Goal: Task Accomplishment & Management: Manage account settings

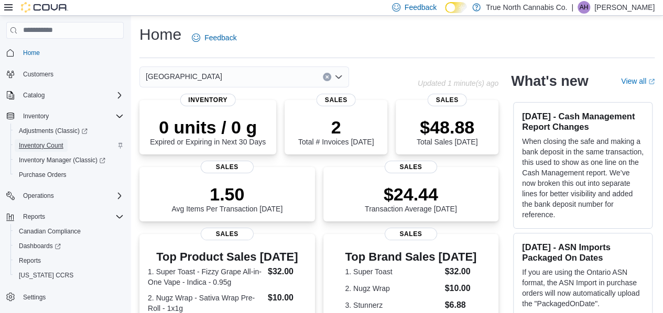
click at [48, 146] on span "Inventory Count" at bounding box center [41, 146] width 45 height 8
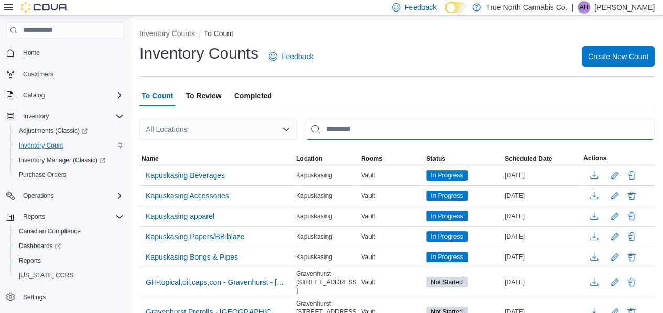
click at [342, 128] on input "This is a search bar. After typing your query, hit enter to filter the results …" at bounding box center [480, 129] width 350 height 21
type input "******"
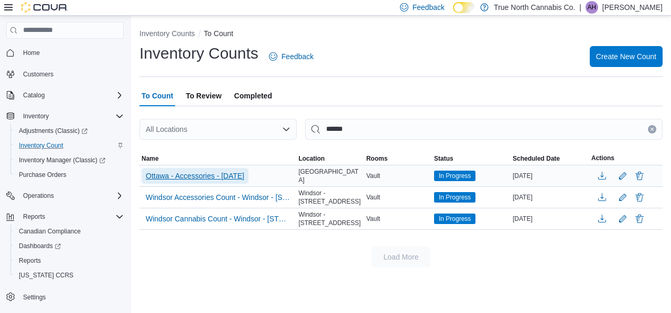
click at [200, 175] on span "Ottawa - Accessories - [DATE]" at bounding box center [195, 176] width 99 height 10
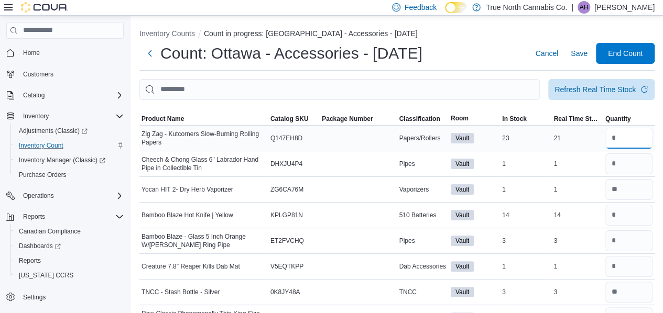
click at [622, 139] on input "number" at bounding box center [628, 138] width 47 height 21
type input "**"
type input "*"
click at [429, 117] on span "Classification" at bounding box center [419, 119] width 41 height 8
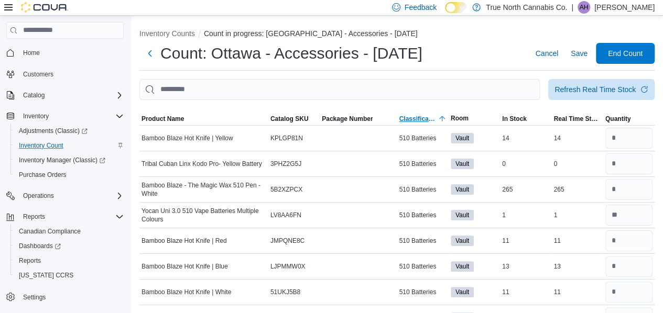
click at [429, 117] on span "Classification" at bounding box center [417, 119] width 37 height 8
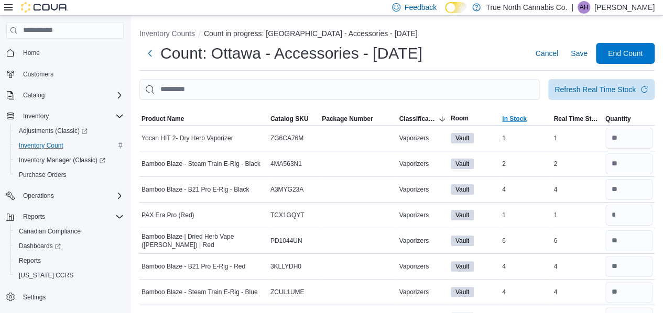
click at [521, 117] on span "In Stock" at bounding box center [514, 119] width 25 height 8
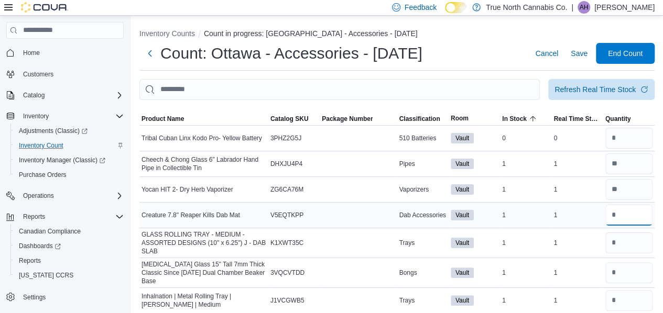
click at [620, 222] on input "number" at bounding box center [628, 215] width 47 height 21
type input "*"
click at [640, 271] on input "number" at bounding box center [628, 273] width 47 height 21
type input "*"
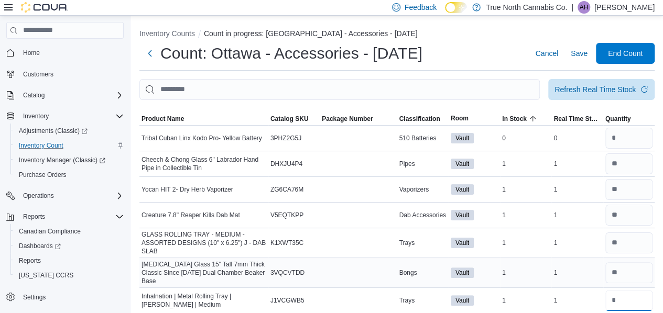
type input "*"
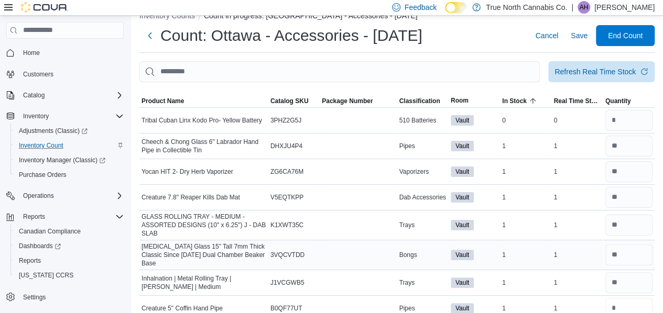
type input "*"
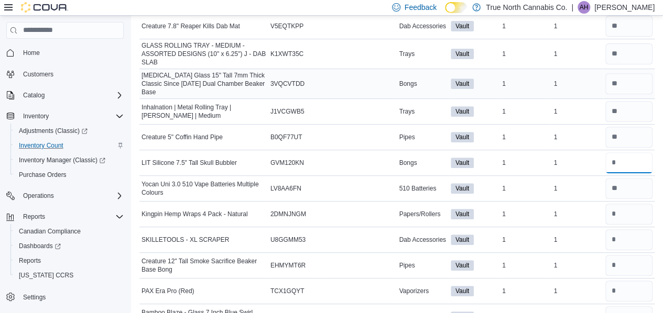
type input "*"
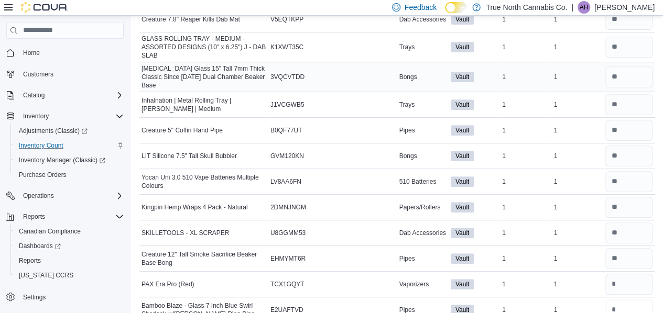
type input "*"
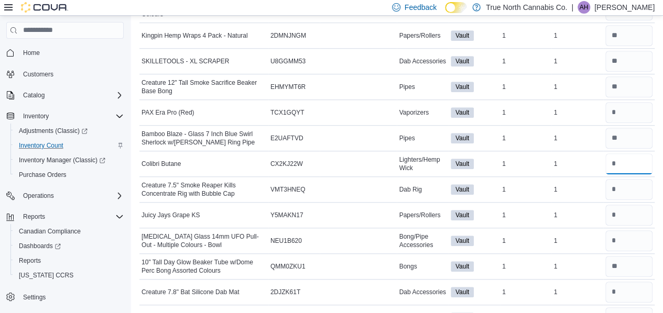
type input "*"
click at [638, 159] on input "number" at bounding box center [628, 164] width 47 height 21
type input "*"
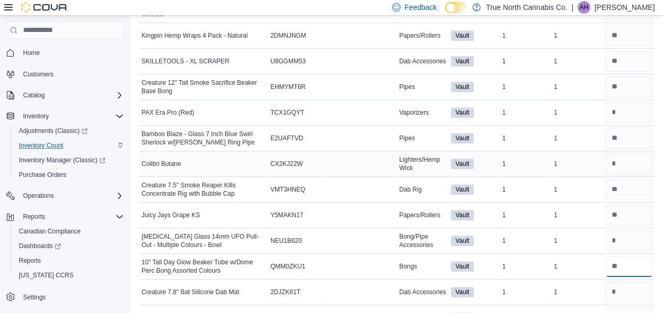
type input "*"
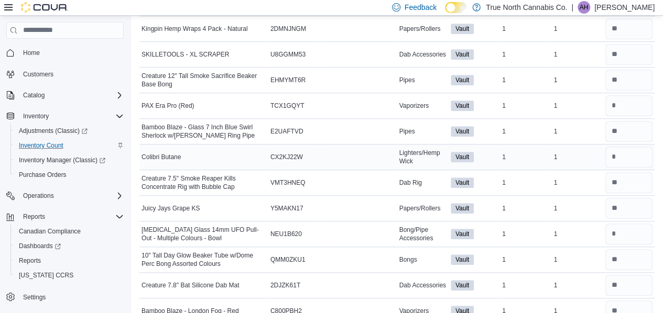
scroll to position [546, 0]
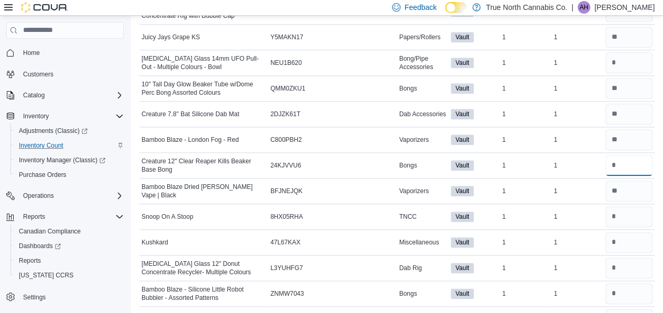
type input "*"
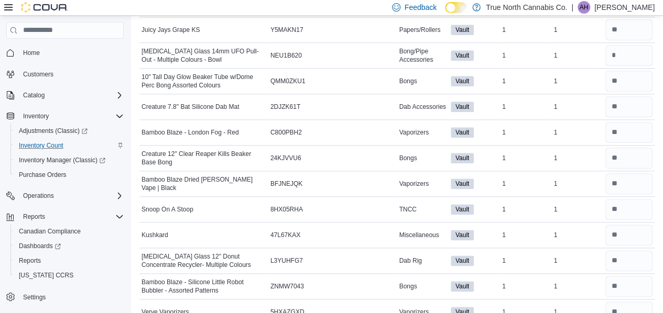
scroll to position [727, 0]
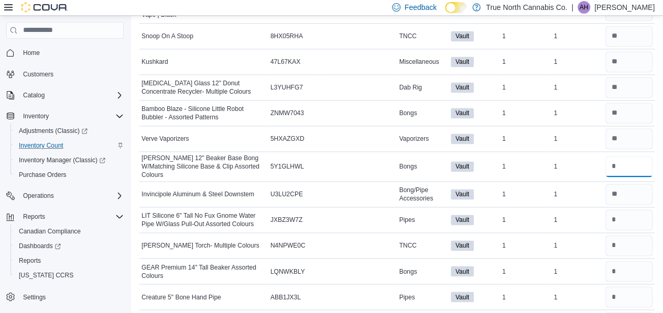
type input "*"
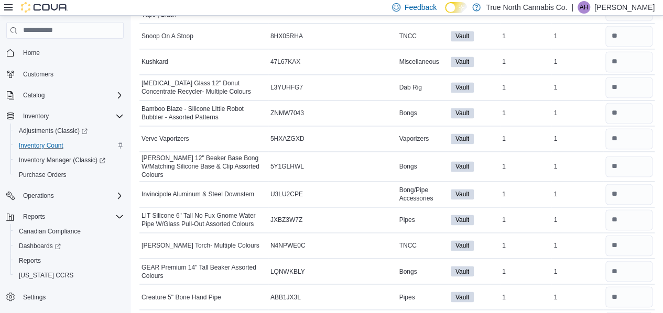
scroll to position [736, 0]
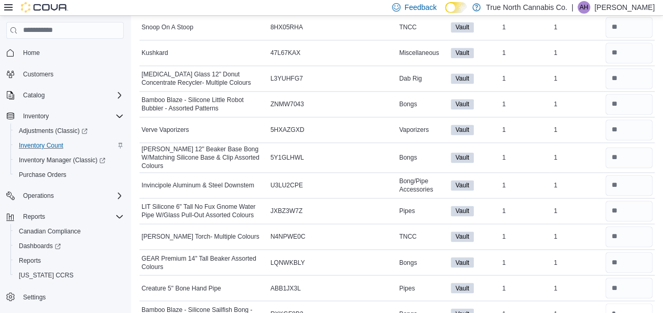
type input "*"
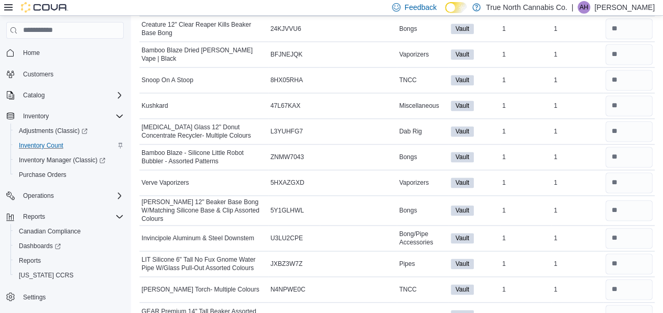
scroll to position [0, 0]
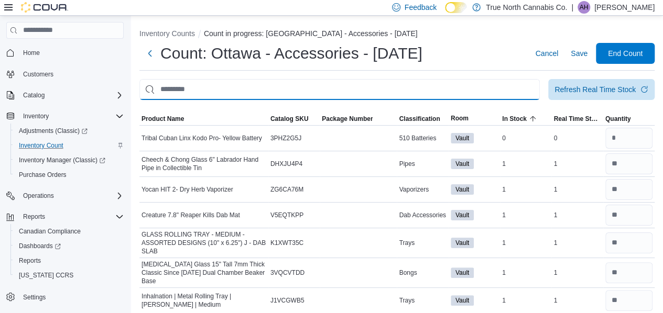
click at [232, 94] on input "This is a search bar. After typing your query, hit enter to filter the results …" at bounding box center [339, 89] width 400 height 21
type input "******"
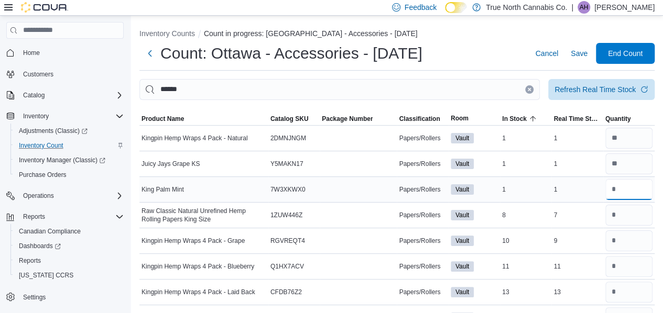
click at [631, 187] on input "number" at bounding box center [628, 189] width 47 height 21
type input "*"
click at [638, 264] on input "number" at bounding box center [628, 266] width 47 height 21
type input "**"
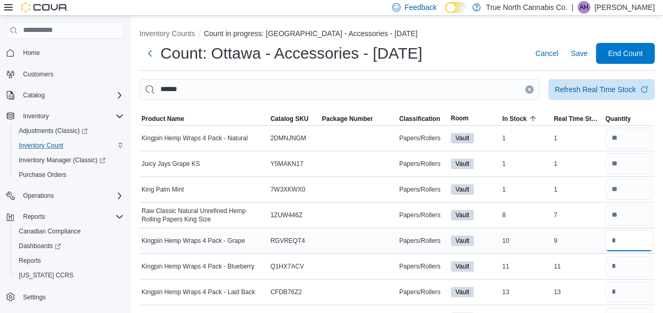
click at [634, 240] on input "number" at bounding box center [628, 241] width 47 height 21
click at [628, 294] on input "number" at bounding box center [628, 292] width 47 height 21
type input "**"
click at [616, 240] on input "number" at bounding box center [628, 241] width 47 height 21
type input "*"
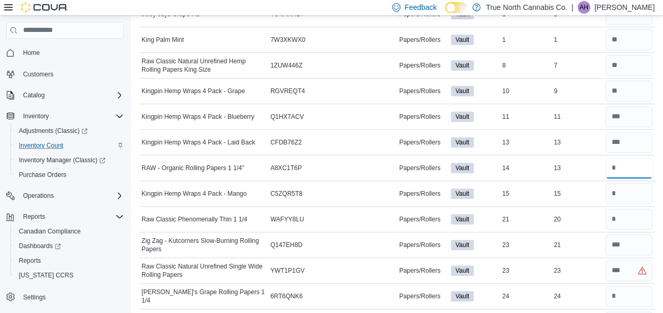
scroll to position [152, 0]
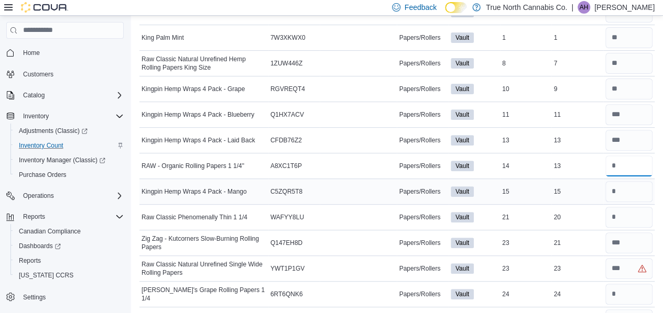
type input "**"
click at [625, 197] on input "number" at bounding box center [628, 191] width 47 height 21
click at [635, 269] on input "number" at bounding box center [628, 268] width 47 height 21
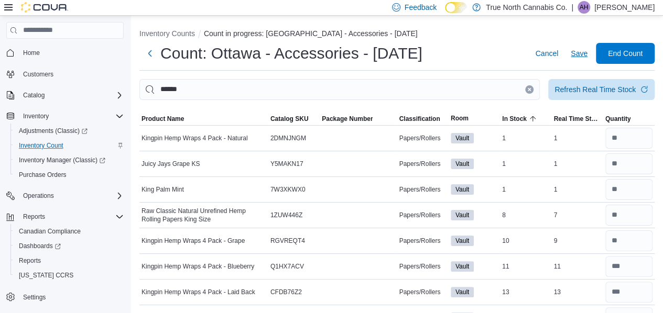
type input "*"
click at [585, 49] on span "Save" at bounding box center [579, 53] width 17 height 10
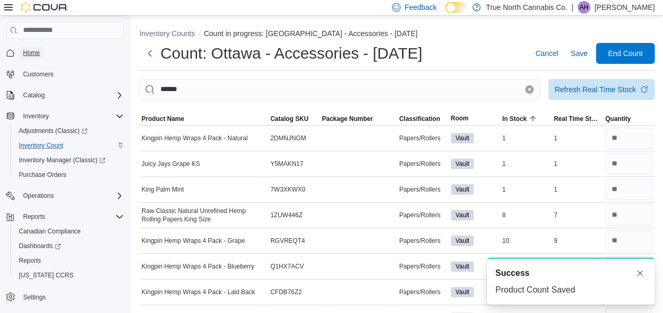
click at [36, 51] on span "Home" at bounding box center [31, 53] width 17 height 8
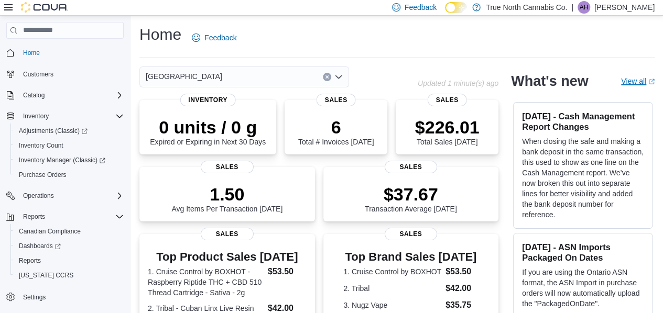
click at [644, 77] on link "View all (opens in a new tab or window)" at bounding box center [638, 81] width 34 height 8
click at [33, 70] on span "Customers" at bounding box center [38, 74] width 30 height 13
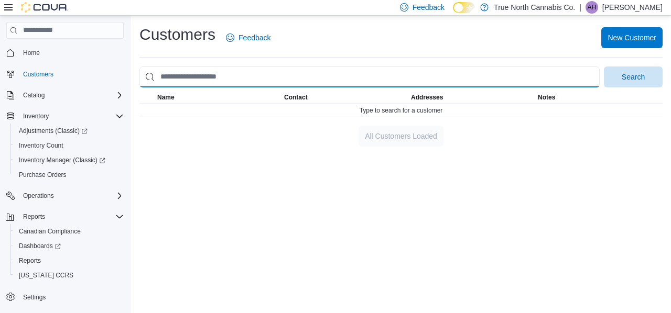
click at [244, 76] on input "search" at bounding box center [369, 77] width 460 height 21
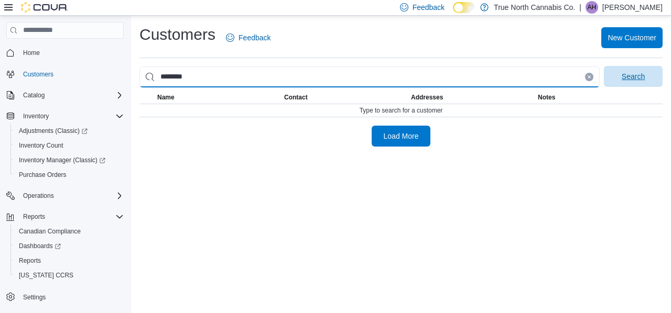
type input "********"
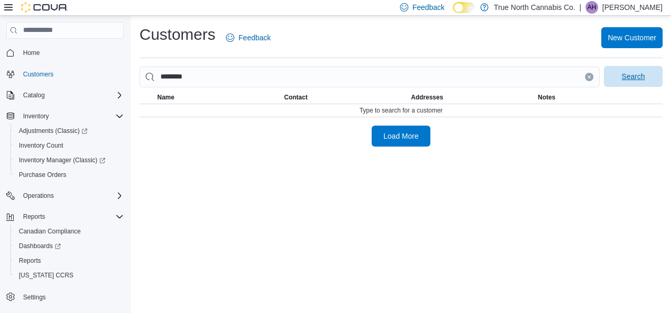
click at [632, 74] on span "Search" at bounding box center [633, 76] width 23 height 10
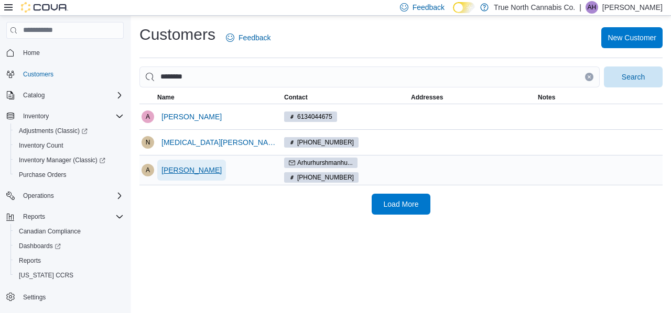
click at [195, 166] on span "Arthur Hurshmàn" at bounding box center [191, 170] width 60 height 10
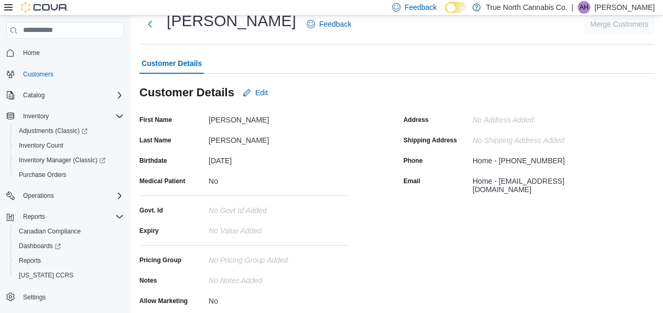
scroll to position [17, 0]
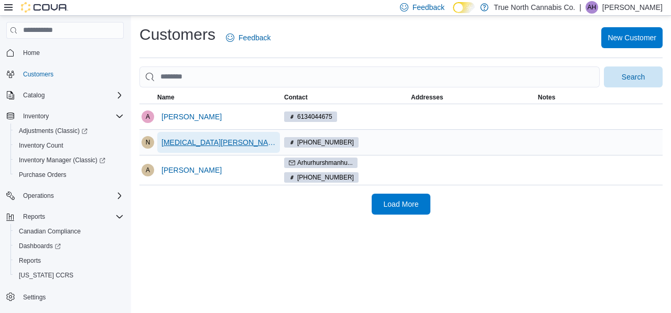
click at [197, 140] on span "Nikita Hurshman" at bounding box center [218, 142] width 114 height 10
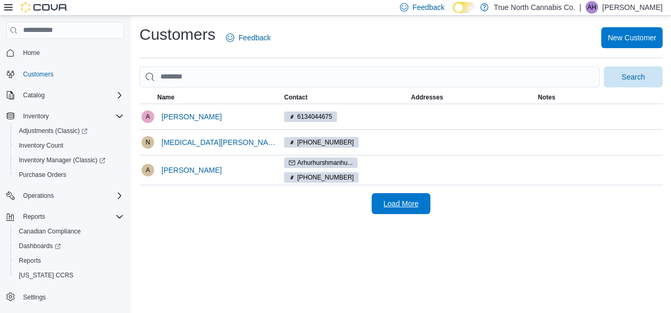
click at [397, 199] on span "Load More" at bounding box center [401, 204] width 35 height 10
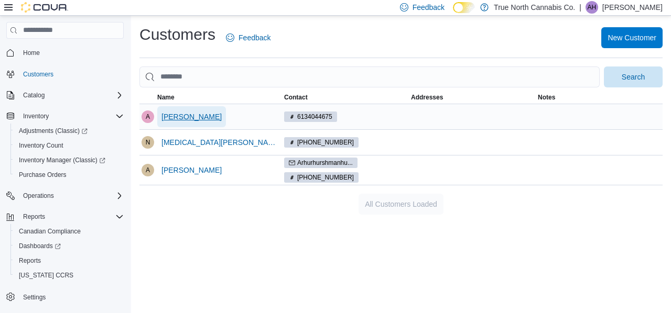
click at [190, 115] on span "[PERSON_NAME]" at bounding box center [191, 117] width 60 height 10
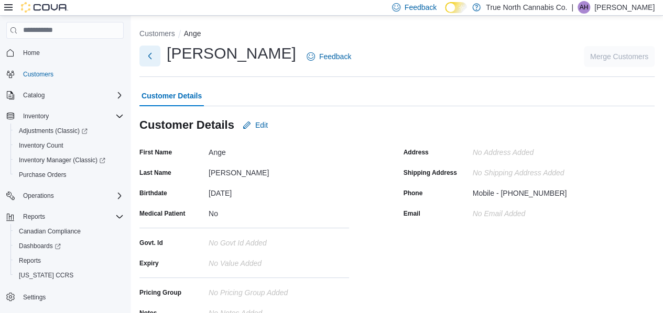
click at [152, 57] on button "Next" at bounding box center [149, 56] width 21 height 21
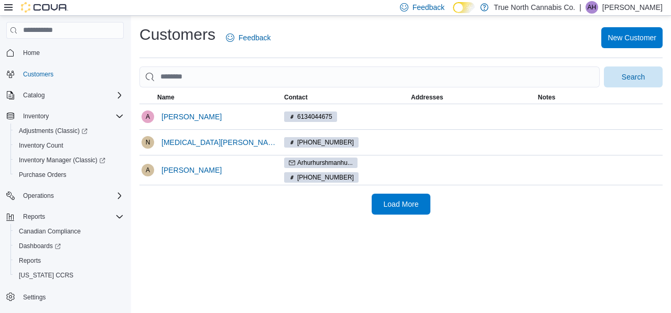
click at [37, 46] on span "Home" at bounding box center [71, 52] width 105 height 13
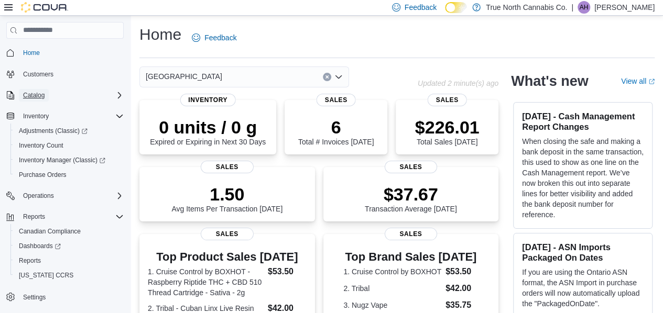
click at [39, 97] on span "Catalog" at bounding box center [33, 95] width 21 height 8
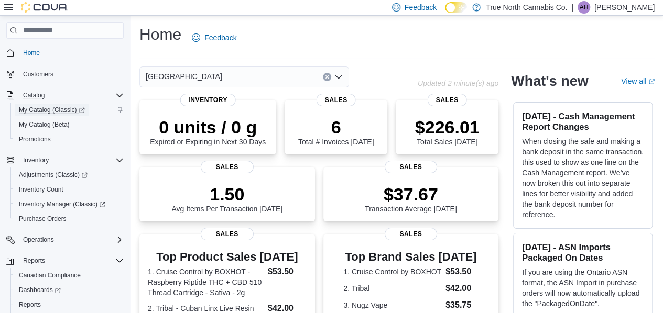
click at [41, 111] on span "My Catalog (Classic)" at bounding box center [52, 110] width 66 height 8
